Goal: Task Accomplishment & Management: Manage account settings

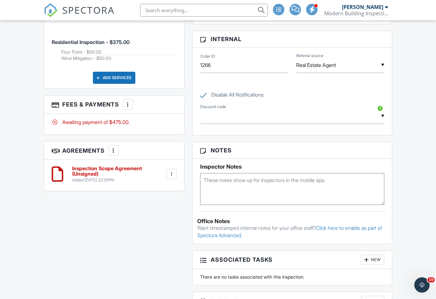
scroll to position [467, 0]
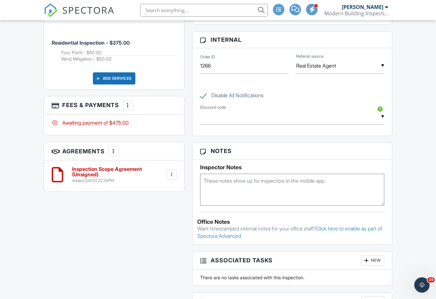
click at [128, 104] on div at bounding box center [128, 105] width 6 height 6
click at [172, 121] on li "Edit Fees & Payments" at bounding box center [160, 125] width 67 height 16
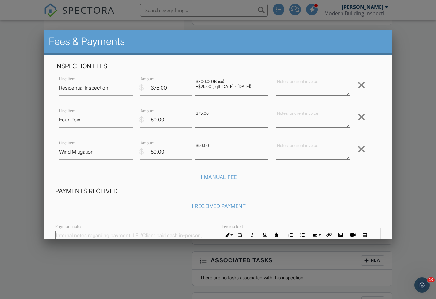
click at [236, 207] on div "Received Payment" at bounding box center [218, 205] width 77 height 11
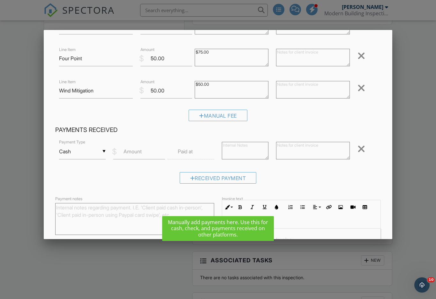
scroll to position [62, 0]
click at [101, 151] on input "Cash" at bounding box center [82, 152] width 47 height 16
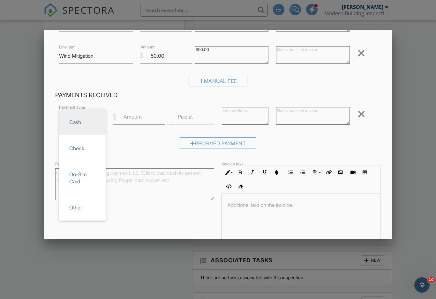
scroll to position [101, 0]
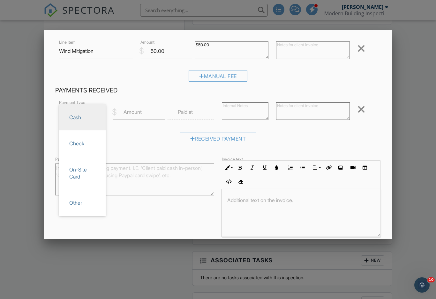
click at [87, 203] on span "Other" at bounding box center [82, 203] width 36 height 16
type input "Other"
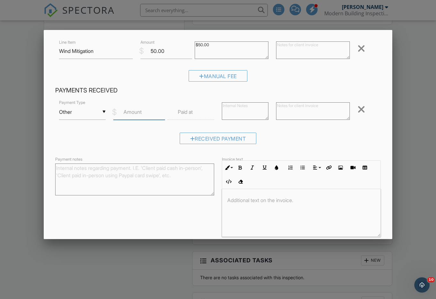
click at [147, 112] on input "Amount" at bounding box center [139, 112] width 52 height 16
type input "475.00"
click at [187, 114] on label "Paid at" at bounding box center [185, 111] width 15 height 7
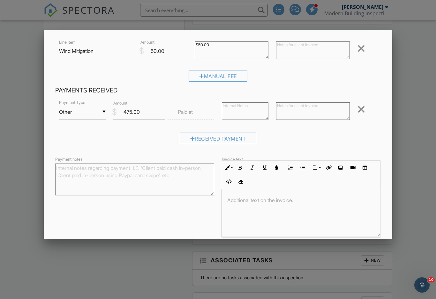
click at [196, 111] on input "text" at bounding box center [190, 112] width 47 height 16
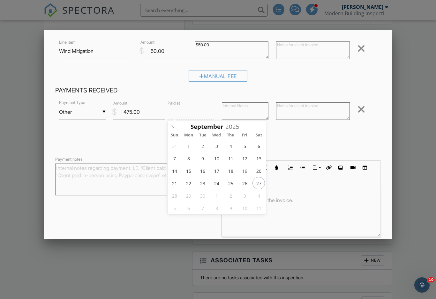
type input "09/27/2025 12:00 PM"
click at [190, 221] on input "12" at bounding box center [186, 221] width 39 height 13
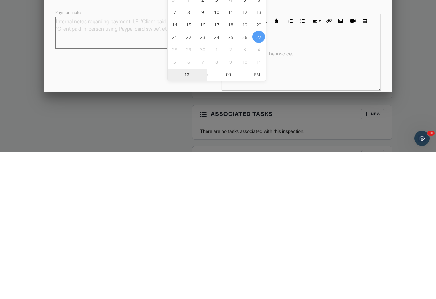
type input "05"
type input "09/27/2025 5:00 PM"
type input "02"
type input "09/27/2025 5:02 PM"
type input "22"
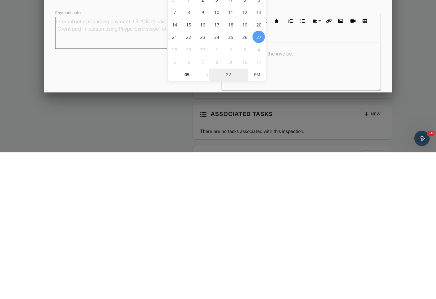
type input "[DATE] 5:22 PM"
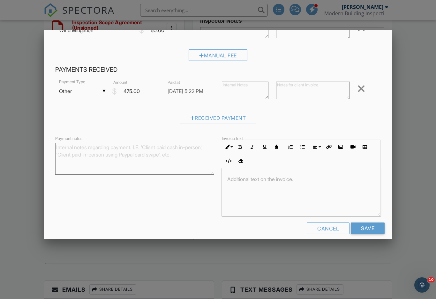
scroll to position [122, 0]
click at [367, 226] on input "Save" at bounding box center [368, 228] width 34 height 11
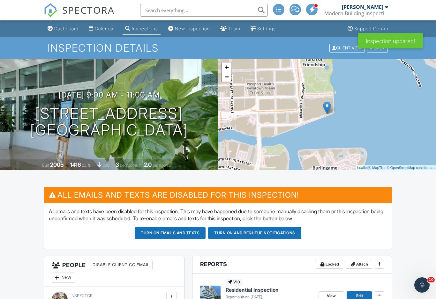
click at [192, 233] on button "Turn on emails and texts" at bounding box center [170, 233] width 71 height 12
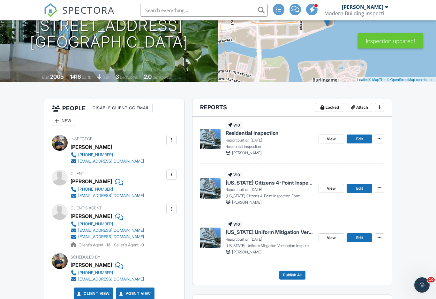
scroll to position [87, 0]
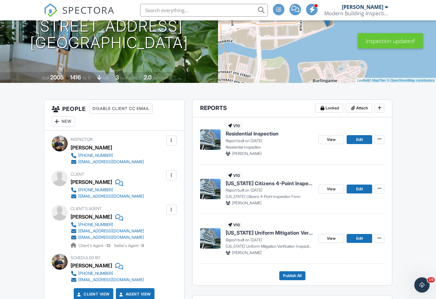
click at [297, 274] on span "Publish All" at bounding box center [292, 276] width 19 height 6
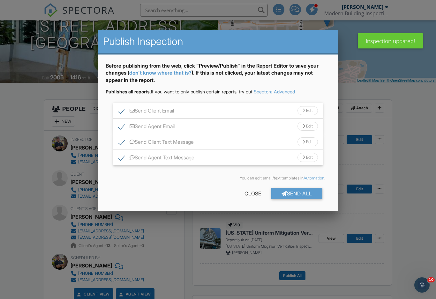
click at [304, 192] on div "Send All" at bounding box center [296, 193] width 51 height 11
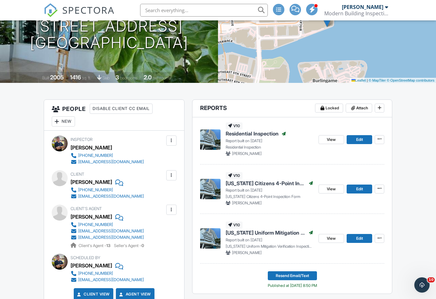
scroll to position [97, 0]
